Goal: Information Seeking & Learning: Understand process/instructions

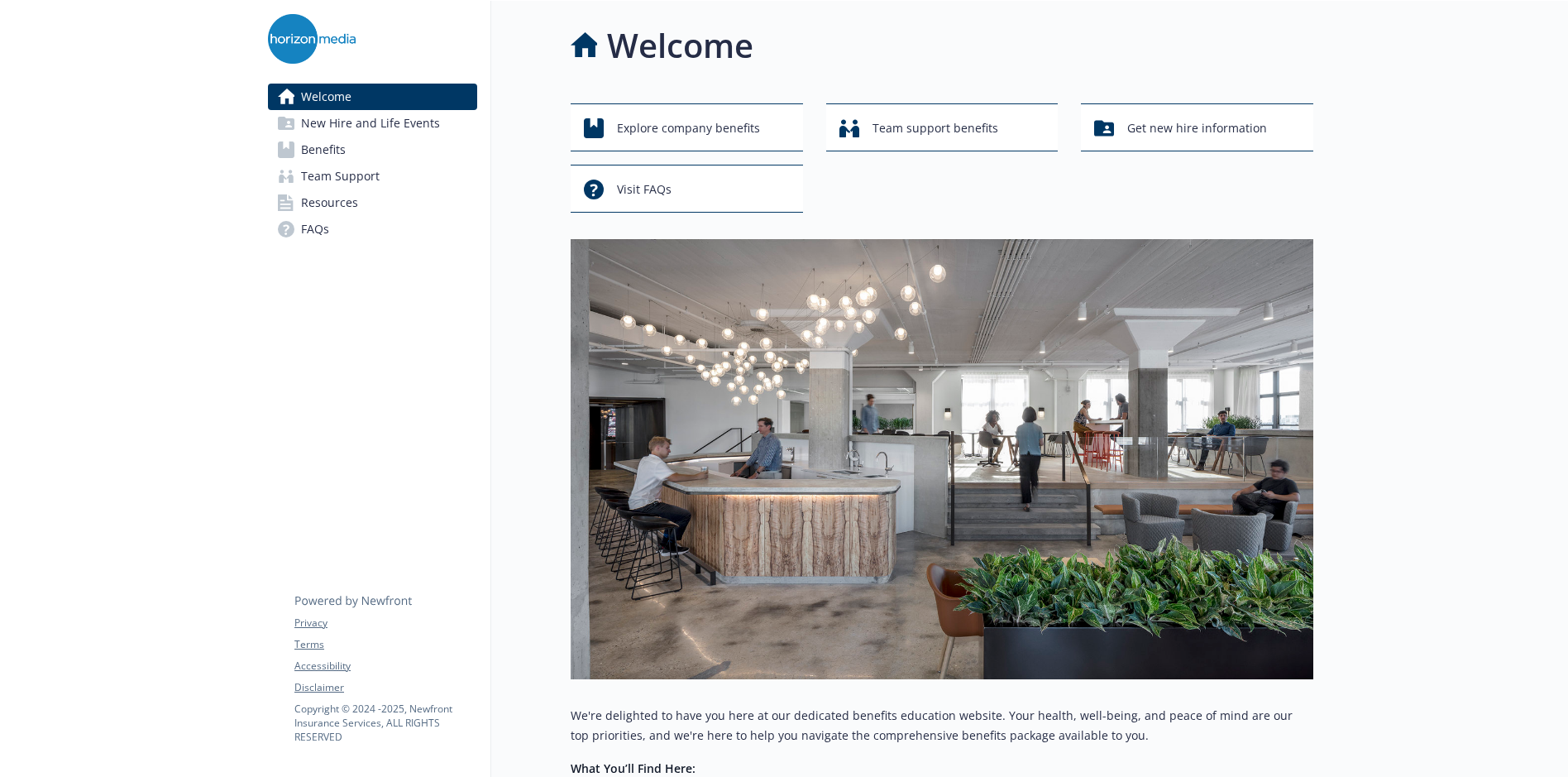
click at [346, 160] on link "Benefits" at bounding box center [373, 149] width 209 height 27
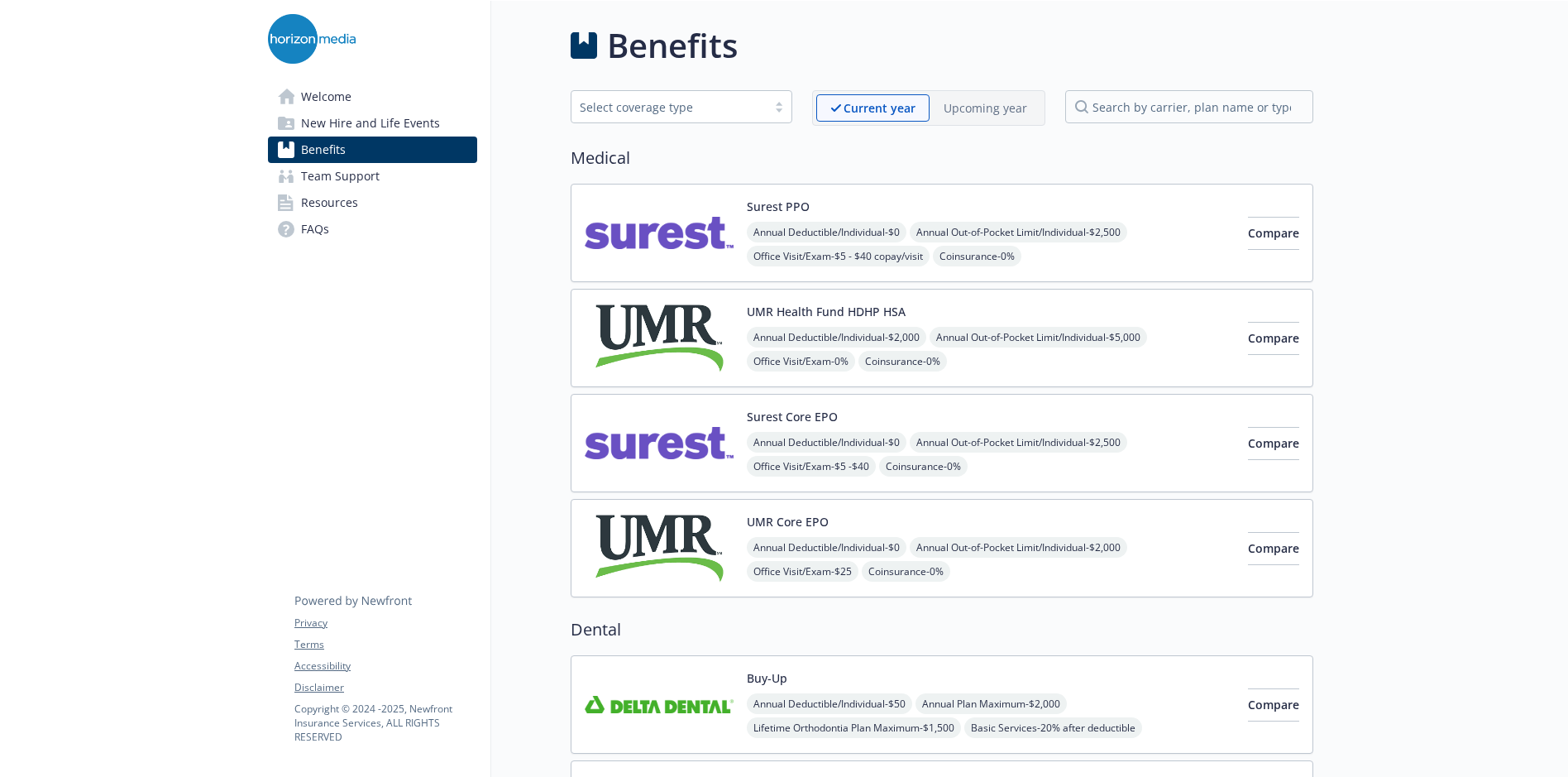
click at [934, 436] on span "Annual Out-of-Pocket Limit/Individual - $2,500" at bounding box center [1018, 442] width 218 height 21
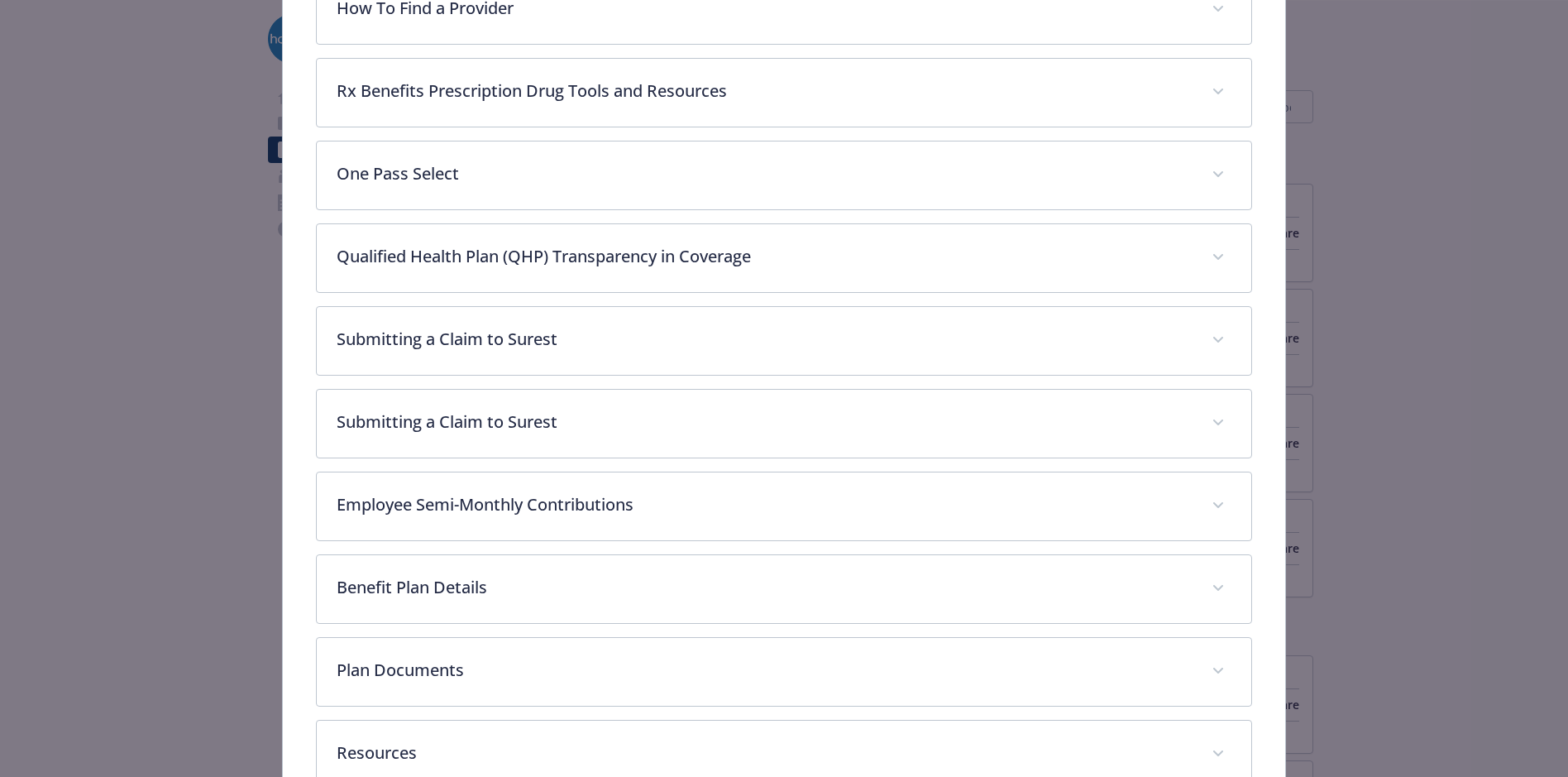
scroll to position [815, 0]
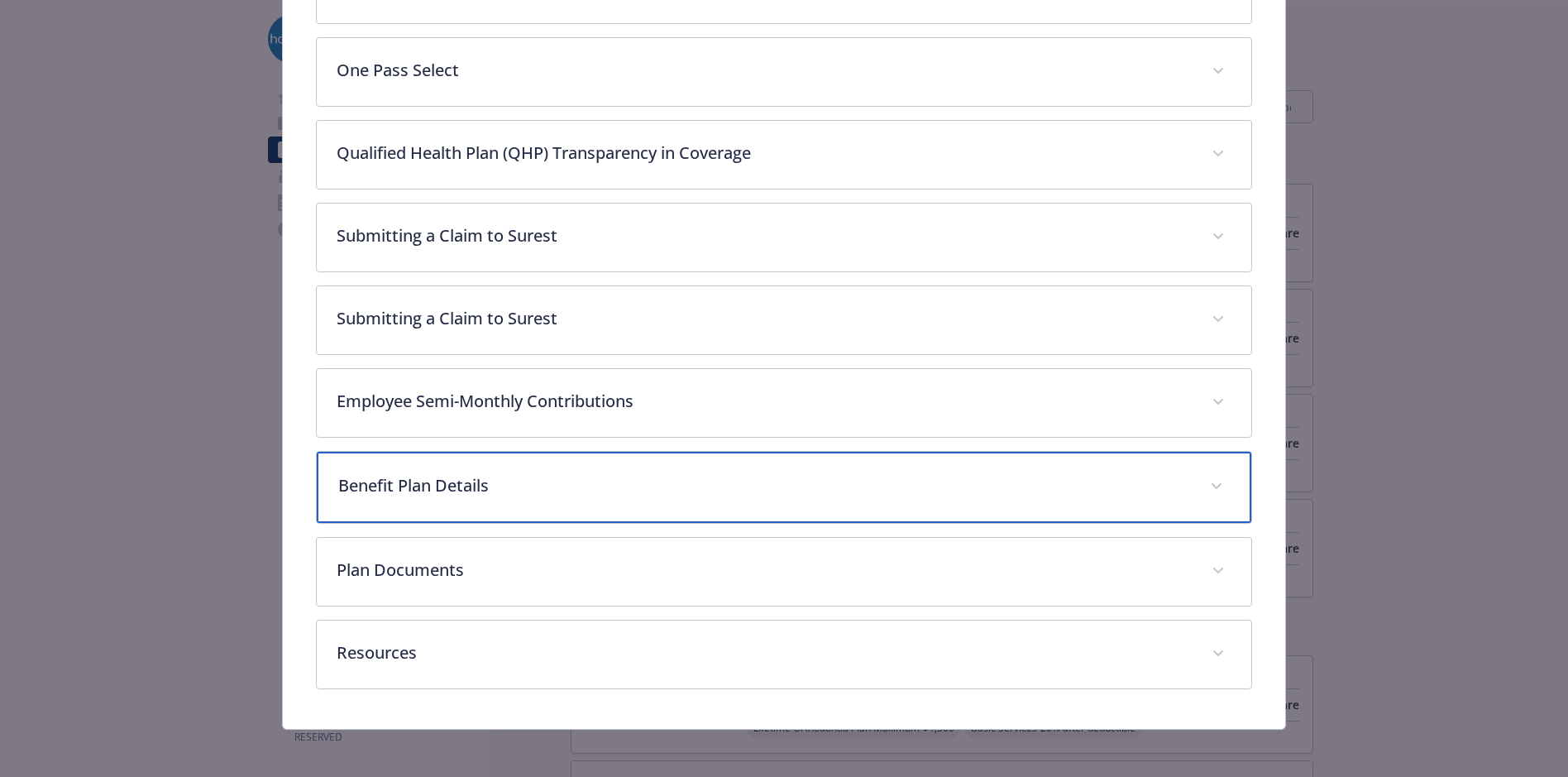
click at [509, 491] on p "Benefit Plan Details" at bounding box center [764, 486] width 851 height 25
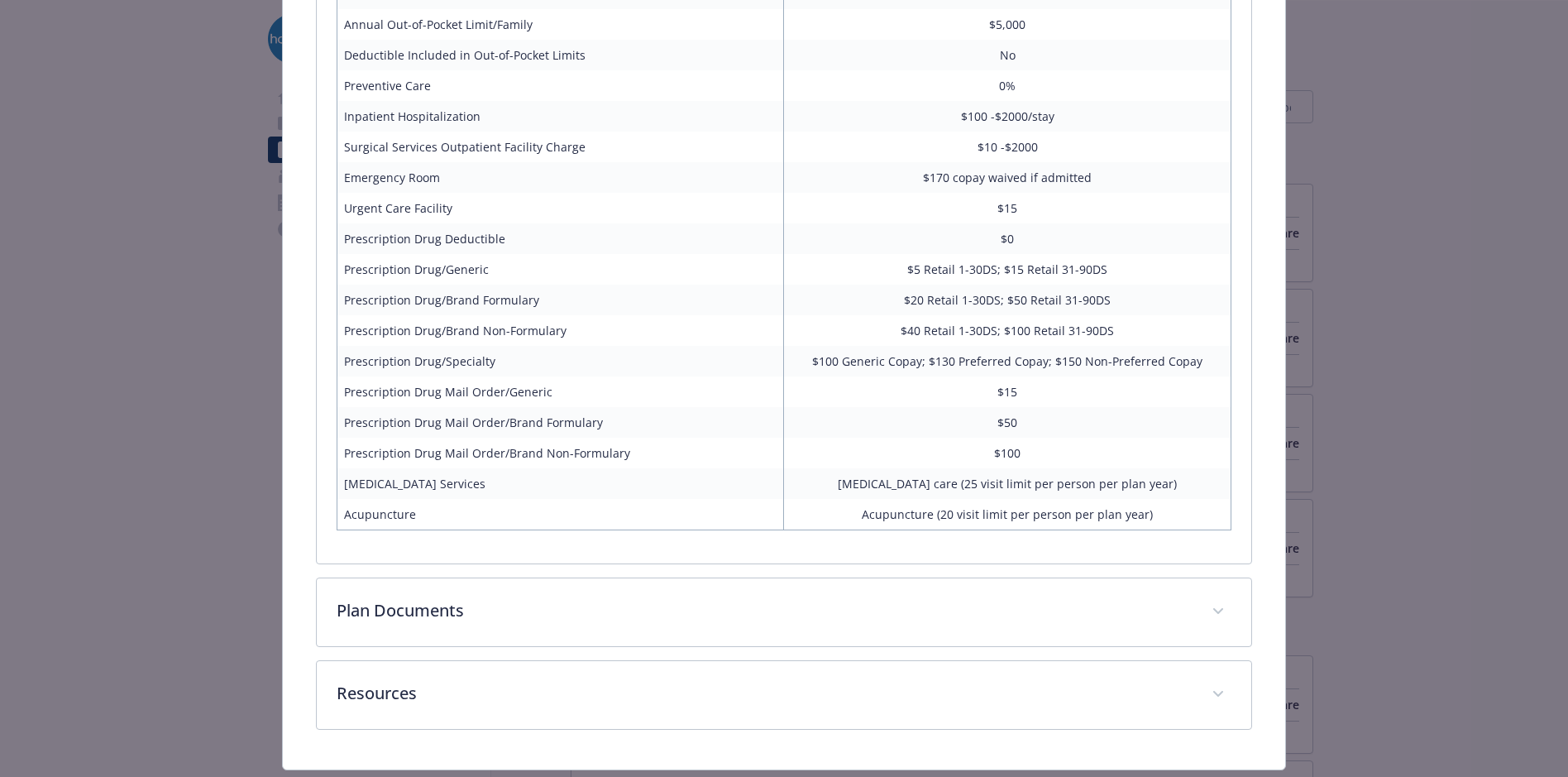
scroll to position [1560, 0]
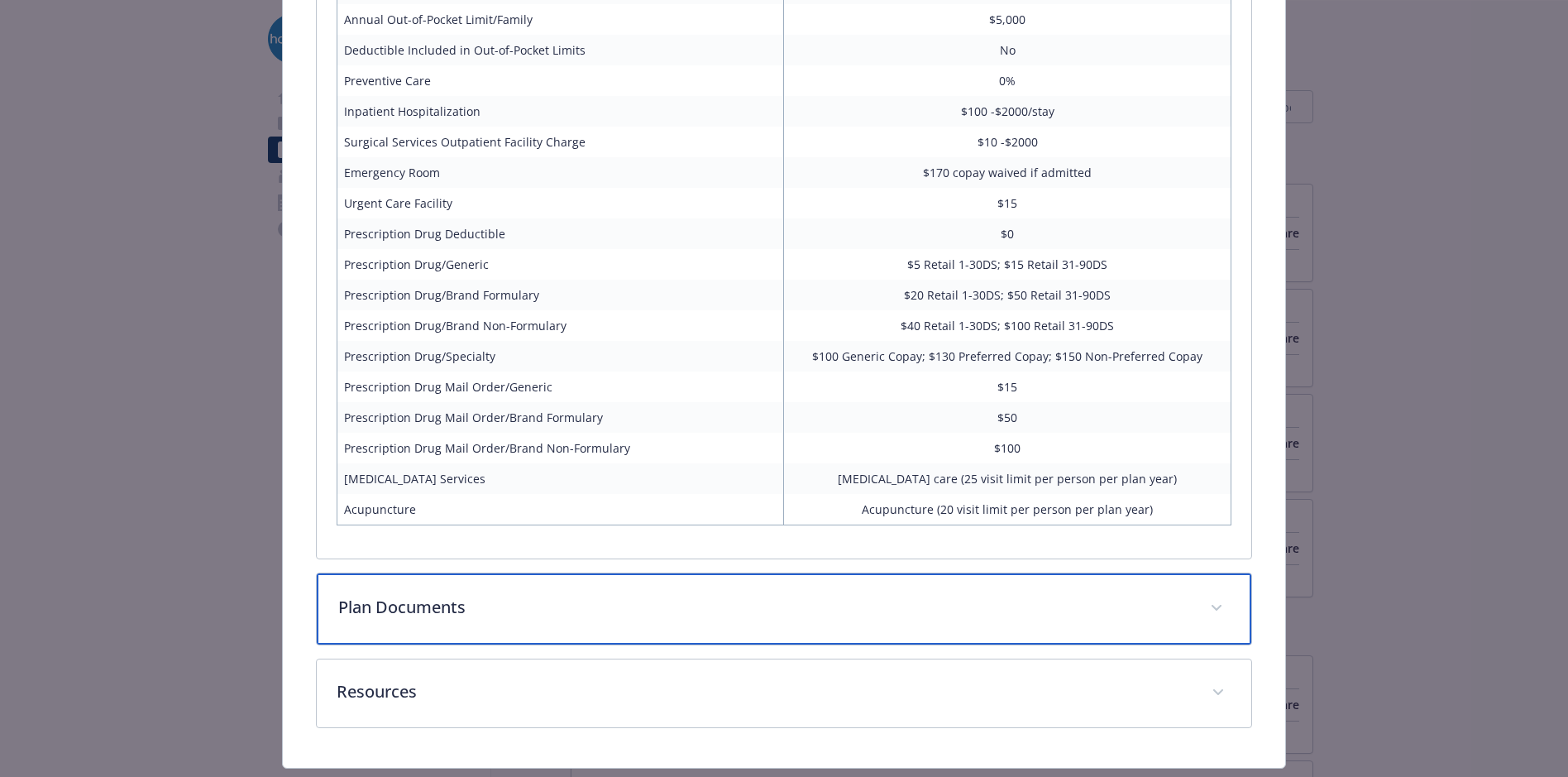
click at [532, 619] on div "Plan Documents" at bounding box center [784, 610] width 934 height 72
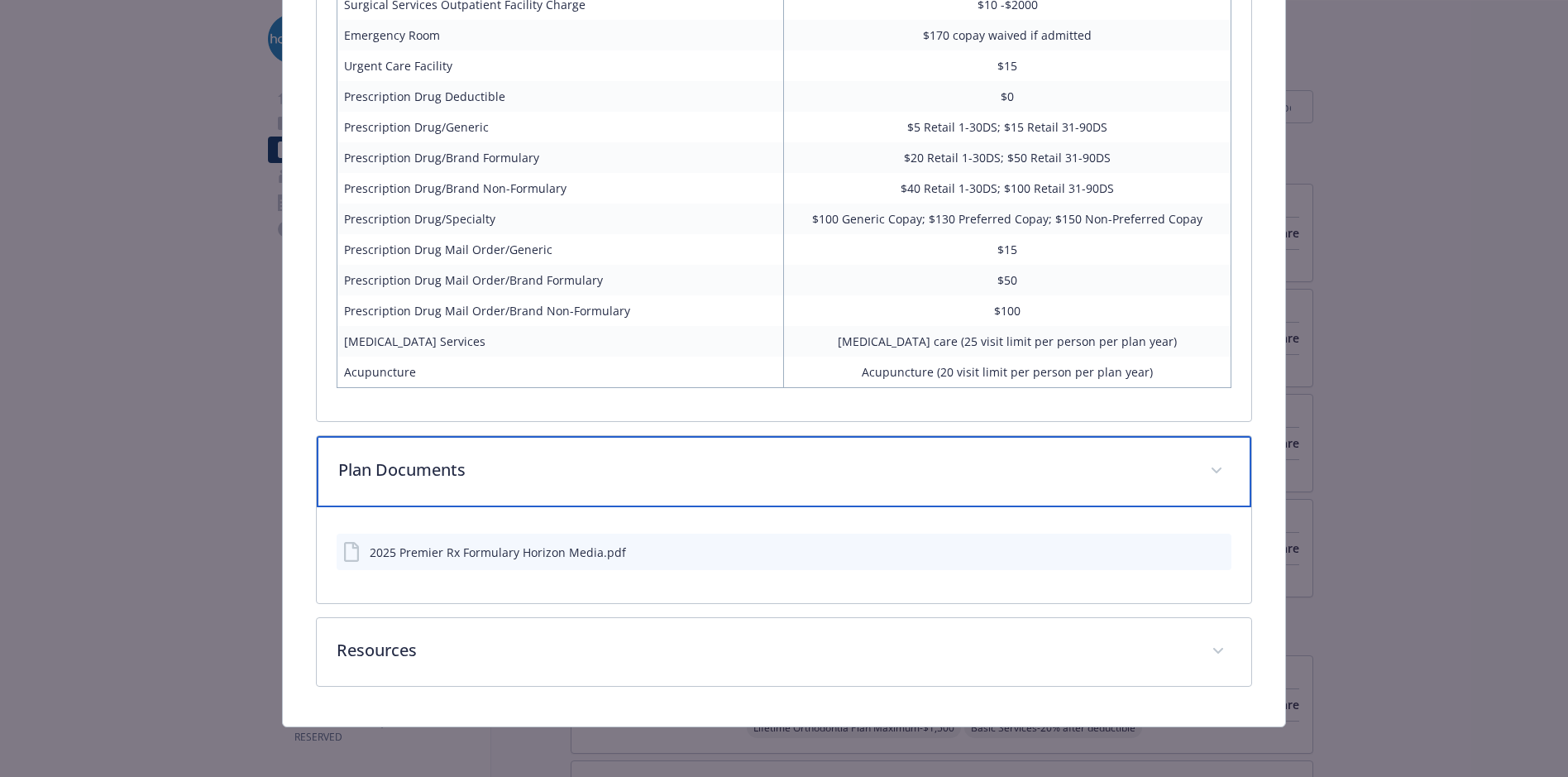
scroll to position [1698, 0]
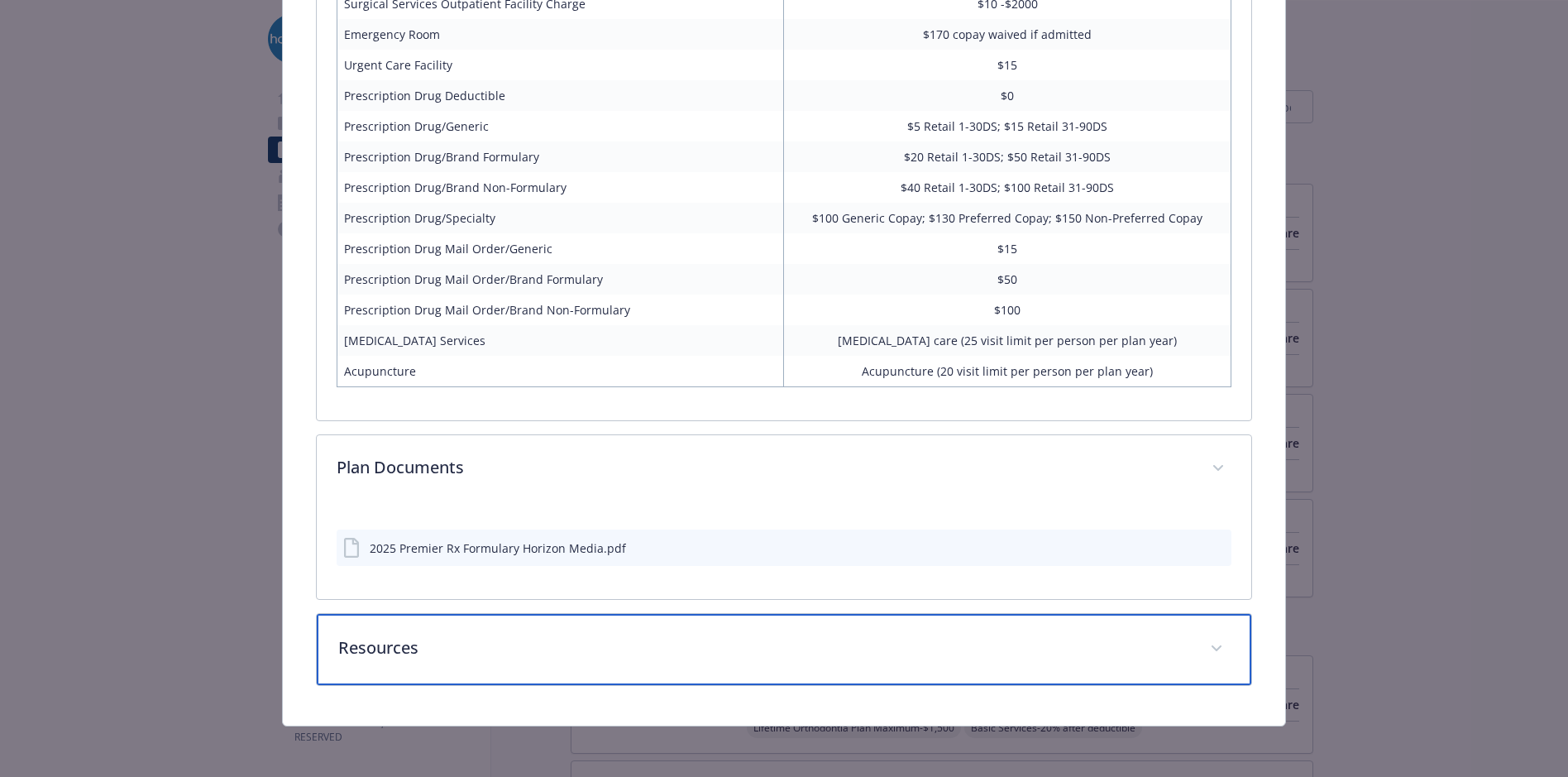
click at [534, 644] on p "Resources" at bounding box center [764, 648] width 851 height 25
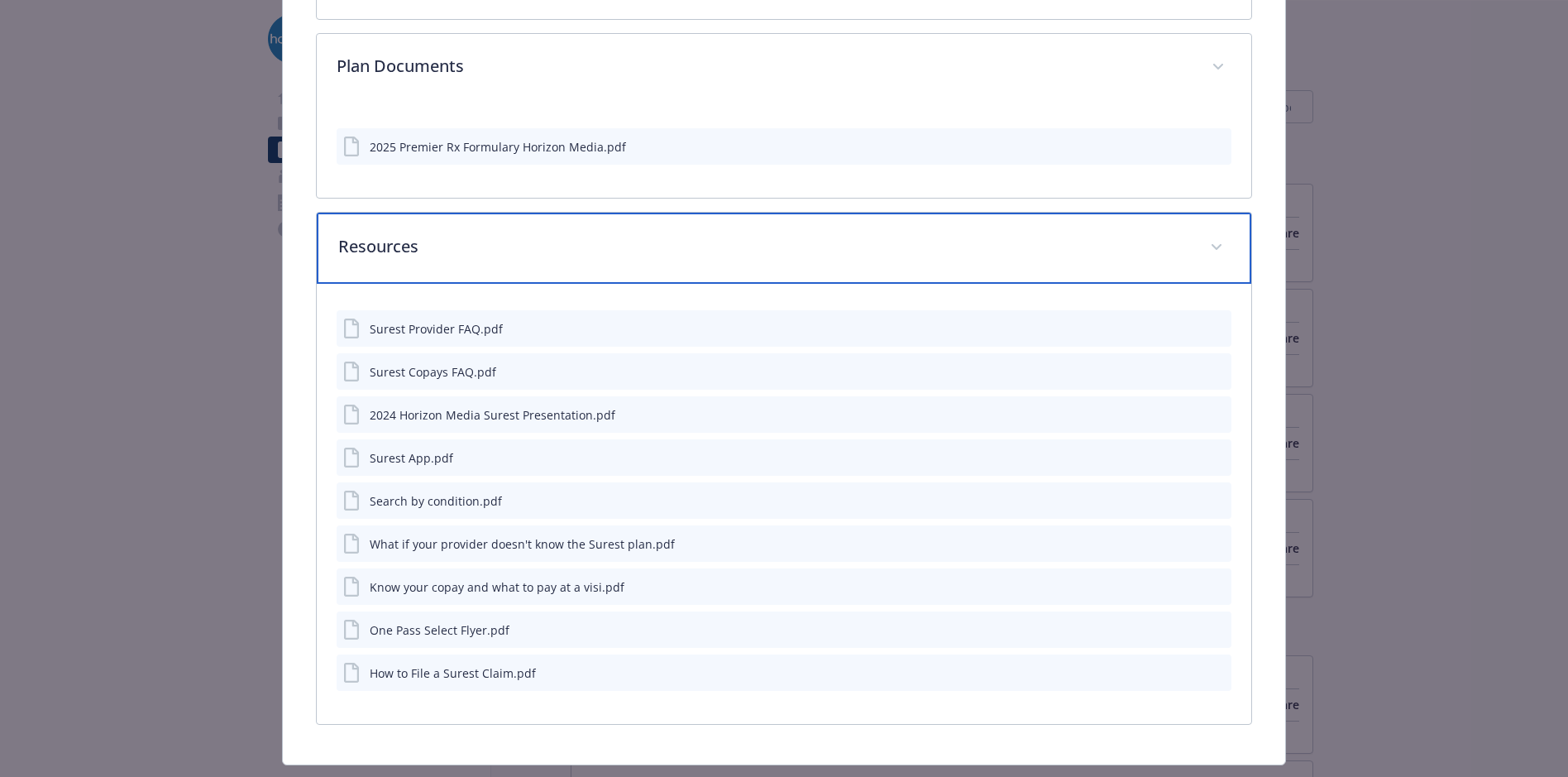
scroll to position [2112, 0]
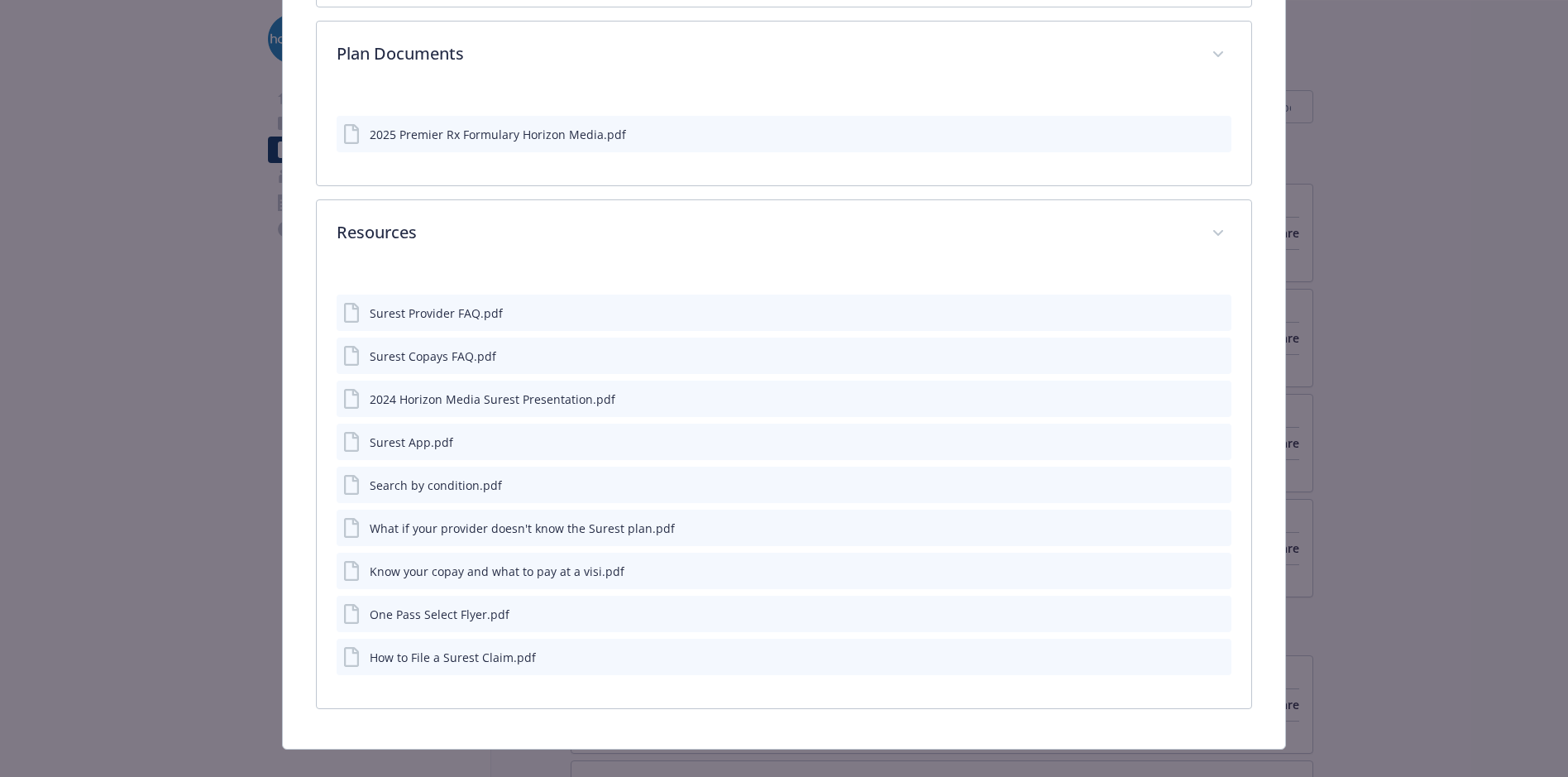
click at [1209, 306] on icon "preview file" at bounding box center [1216, 312] width 15 height 12
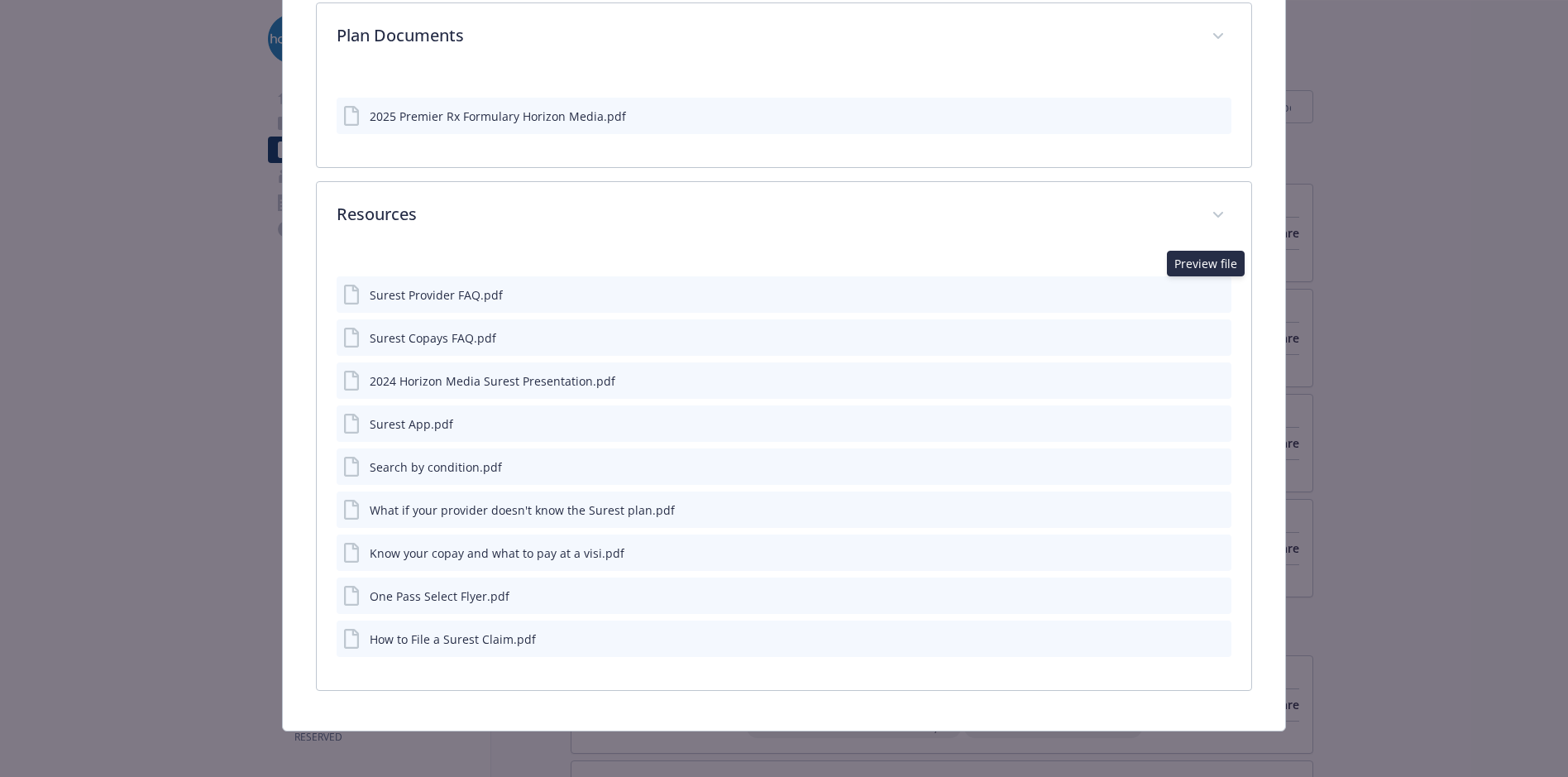
scroll to position [2135, 0]
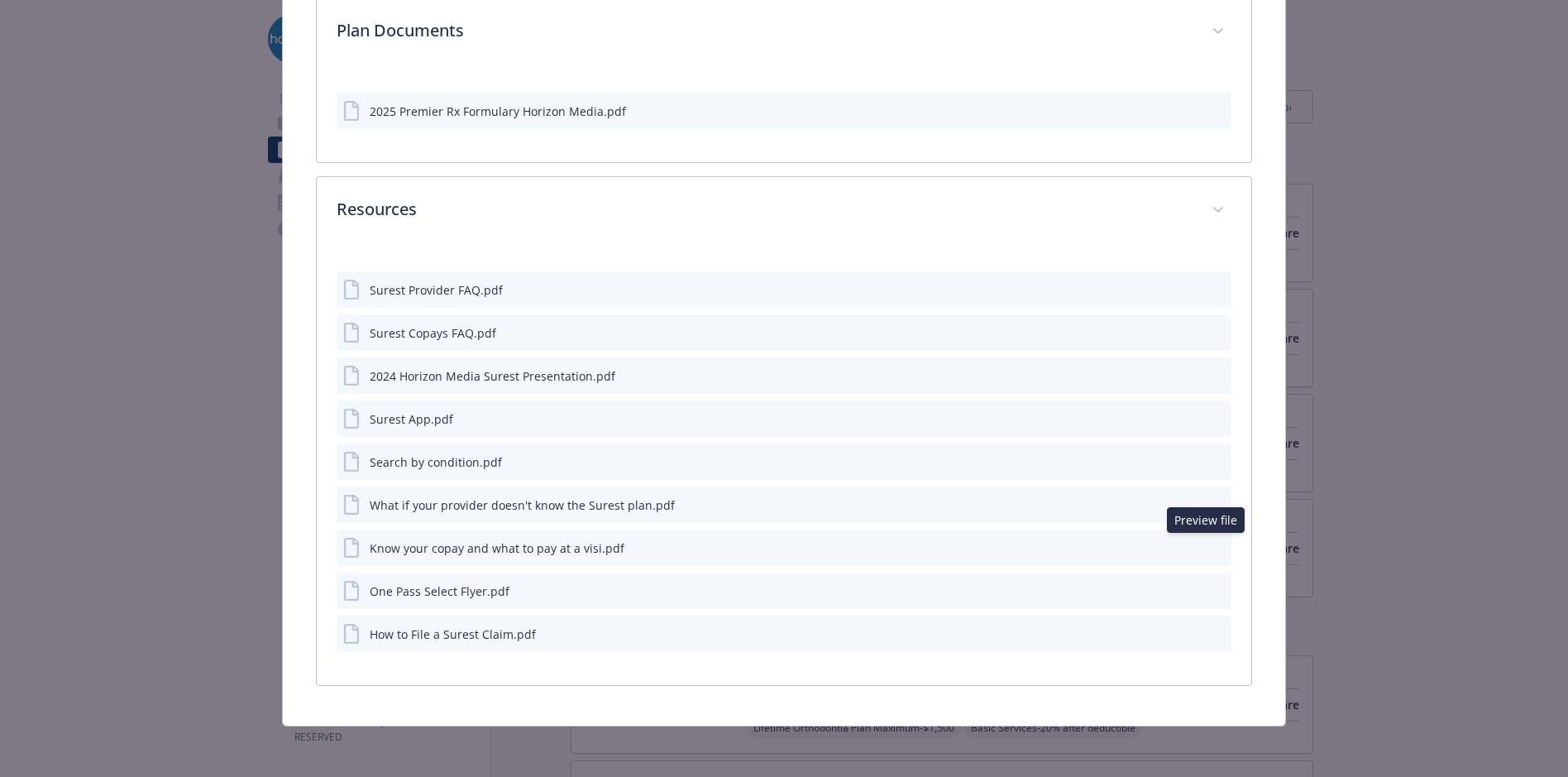
click at [1209, 541] on icon "preview file" at bounding box center [1216, 547] width 15 height 12
click at [1209, 327] on icon "preview file" at bounding box center [1216, 332] width 15 height 12
click at [1209, 541] on icon "preview file" at bounding box center [1216, 547] width 15 height 12
